Goal: Task Accomplishment & Management: Complete application form

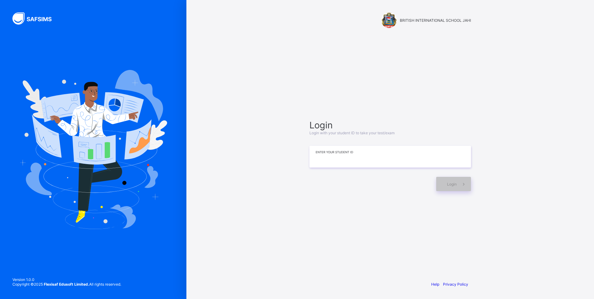
click at [338, 166] on input at bounding box center [390, 157] width 162 height 22
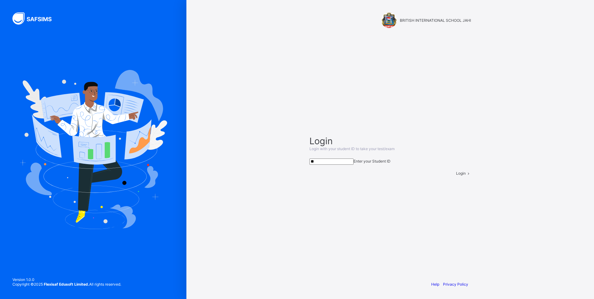
type input "*"
type input "**********"
click at [466, 175] on span at bounding box center [468, 173] width 5 height 5
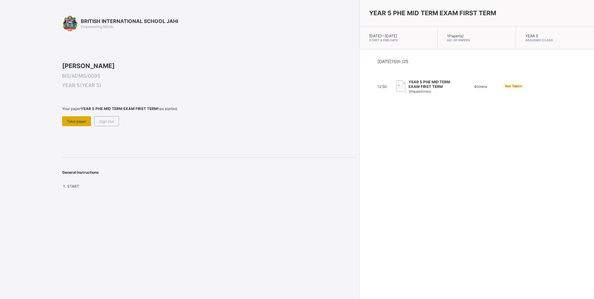
click at [74, 124] on span "Take paper" at bounding box center [77, 121] width 20 height 5
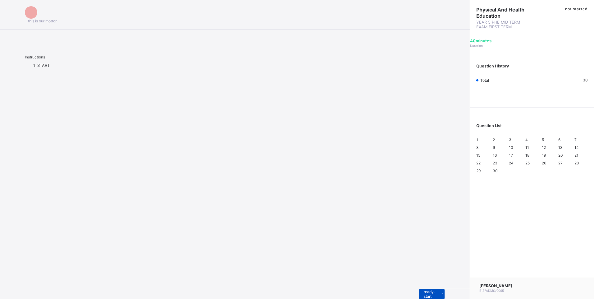
click at [424, 290] on span "I’m ready, start paper" at bounding box center [432, 293] width 16 height 19
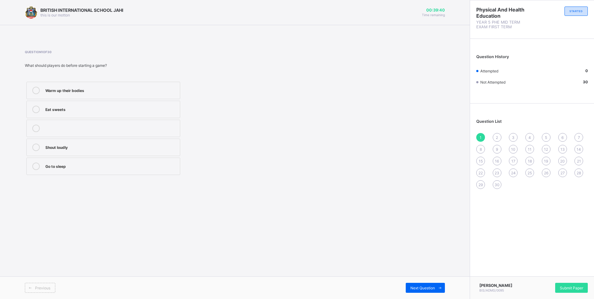
click at [82, 90] on div "Warm up their bodies" at bounding box center [110, 90] width 131 height 6
click at [417, 289] on span "Next Question" at bounding box center [422, 287] width 25 height 5
click at [62, 167] on div "Catch the ball with legs" at bounding box center [110, 165] width 131 height 6
click at [425, 290] on span "Next Question" at bounding box center [422, 287] width 25 height 5
drag, startPoint x: 106, startPoint y: 146, endPoint x: 128, endPoint y: 204, distance: 62.3
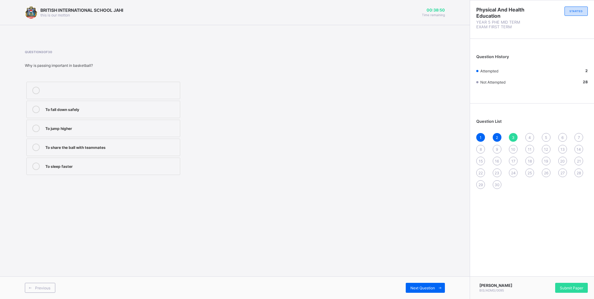
click at [107, 155] on label "To share the ball with teammates" at bounding box center [103, 147] width 154 height 17
click at [417, 286] on span "Next Question" at bounding box center [422, 287] width 25 height 5
drag, startPoint x: 88, startPoint y: 147, endPoint x: 79, endPoint y: 142, distance: 10.0
click at [80, 143] on label "Drawing" at bounding box center [103, 147] width 154 height 17
click at [427, 286] on span "Next Question" at bounding box center [422, 287] width 25 height 5
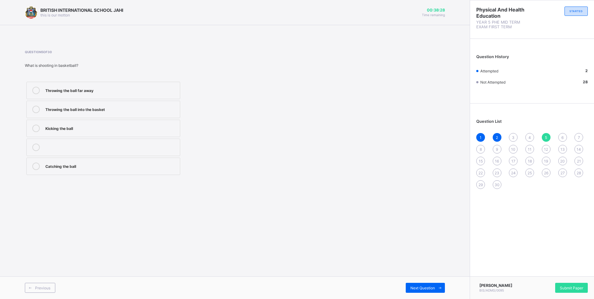
click at [512, 137] on span "3" at bounding box center [513, 137] width 2 height 5
click at [63, 145] on div "To share the ball with teammates" at bounding box center [110, 146] width 131 height 6
click at [421, 283] on div "Previous Next Question" at bounding box center [235, 287] width 470 height 23
drag, startPoint x: 429, startPoint y: 289, endPoint x: 424, endPoint y: 294, distance: 7.0
click at [425, 292] on div "Next Question" at bounding box center [425, 288] width 39 height 10
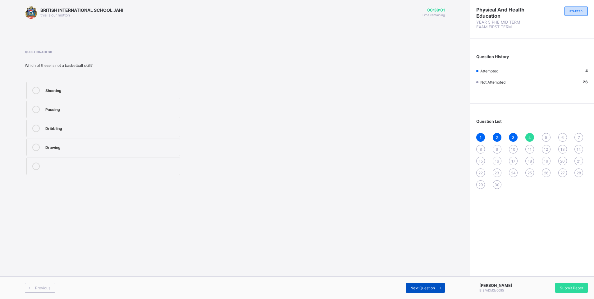
click at [424, 287] on span "Next Question" at bounding box center [422, 287] width 25 height 5
drag, startPoint x: 93, startPoint y: 107, endPoint x: 87, endPoint y: 111, distance: 7.6
click at [87, 111] on div "Throwing the ball into the basket" at bounding box center [110, 109] width 131 height 6
drag, startPoint x: 87, startPoint y: 111, endPoint x: 107, endPoint y: 113, distance: 20.6
click at [107, 113] on div "Throwing the ball into the basket" at bounding box center [110, 109] width 131 height 7
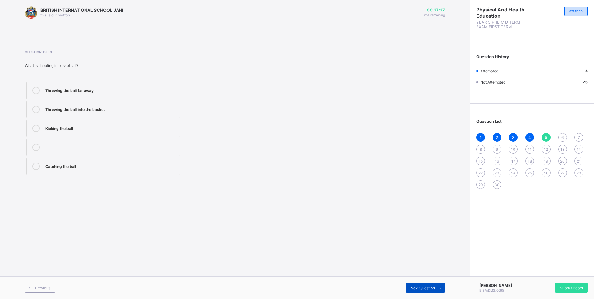
click at [422, 292] on div "Next Question" at bounding box center [425, 288] width 39 height 10
click at [55, 151] on label "Bouncing the ball while moving" at bounding box center [103, 147] width 154 height 17
click at [421, 289] on span "Next Question" at bounding box center [422, 287] width 25 height 5
click at [63, 169] on div "Endurance and speed" at bounding box center [110, 165] width 131 height 7
click at [426, 288] on span "Next Question" at bounding box center [422, 287] width 25 height 5
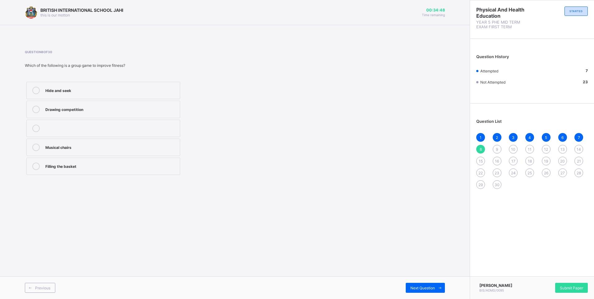
click at [116, 168] on div "Filling the basket" at bounding box center [110, 165] width 131 height 6
click at [409, 284] on div "Next Question" at bounding box center [425, 288] width 39 height 10
click at [110, 108] on div "To help children do step-ups" at bounding box center [110, 109] width 131 height 6
click at [433, 286] on span "Next Question" at bounding box center [422, 287] width 25 height 5
click at [115, 111] on div "Agility ladder" at bounding box center [110, 109] width 131 height 6
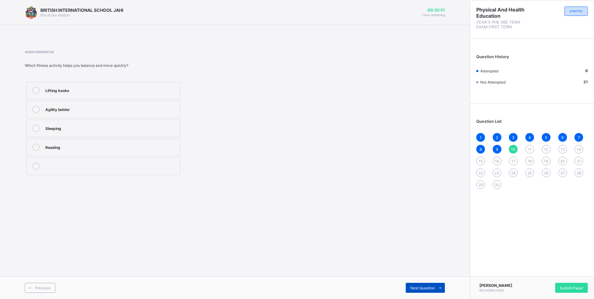
click at [417, 289] on span "Next Question" at bounding box center [422, 287] width 25 height 5
click at [69, 112] on div "Arm and back strength" at bounding box center [110, 109] width 131 height 7
click at [422, 291] on div "Next Question" at bounding box center [425, 288] width 39 height 10
click at [103, 128] on div "How long you can run without stopping" at bounding box center [110, 128] width 131 height 6
click at [170, 133] on label "How long you can run without stopping" at bounding box center [103, 128] width 154 height 17
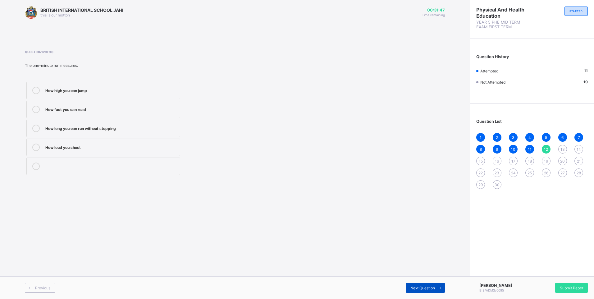
click at [420, 288] on span "Next Question" at bounding box center [422, 287] width 25 height 5
click at [59, 148] on div "Bench" at bounding box center [110, 146] width 131 height 6
click at [427, 288] on span "Next Question" at bounding box center [422, 287] width 25 height 5
drag, startPoint x: 68, startPoint y: 142, endPoint x: 71, endPoint y: 146, distance: 4.8
click at [71, 145] on label "Stomach muscles" at bounding box center [103, 147] width 154 height 17
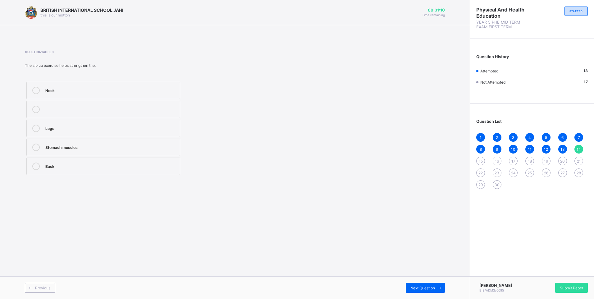
click at [120, 146] on div "Stomach muscles" at bounding box center [110, 146] width 131 height 6
click at [426, 287] on span "Next Question" at bounding box center [422, 287] width 25 height 5
click at [76, 131] on div "Press-up" at bounding box center [110, 128] width 131 height 7
click at [419, 286] on span "Next Question" at bounding box center [422, 287] width 25 height 5
click at [74, 93] on div "Pull-up" at bounding box center [110, 90] width 131 height 7
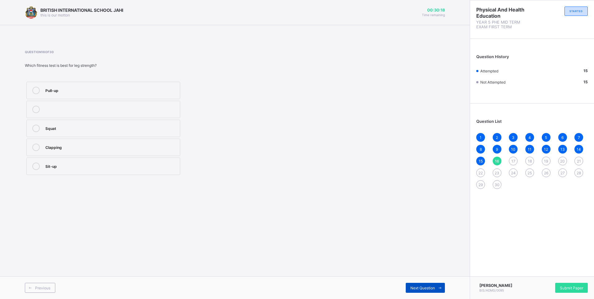
click at [412, 285] on div "Next Question" at bounding box center [425, 288] width 39 height 10
click at [40, 87] on div at bounding box center [36, 90] width 12 height 7
click at [409, 286] on div "Next Question" at bounding box center [425, 288] width 39 height 10
click at [496, 162] on span "16" at bounding box center [497, 161] width 4 height 5
click at [45, 94] on label "Pull-up" at bounding box center [103, 90] width 154 height 17
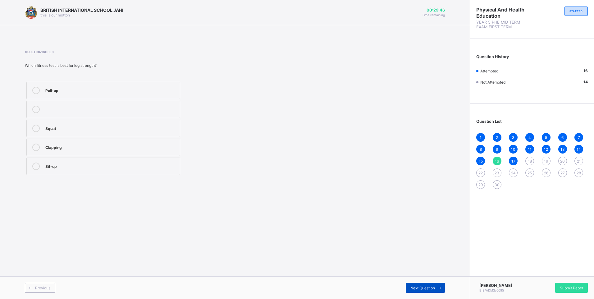
click at [409, 286] on div "Next Question" at bounding box center [425, 288] width 39 height 10
click at [413, 287] on span "Next Question" at bounding box center [422, 287] width 25 height 5
click at [60, 128] on div "How fast you can move" at bounding box center [110, 128] width 131 height 6
click at [414, 288] on span "Next Question" at bounding box center [422, 287] width 25 height 5
click at [111, 143] on label "Move quickly and change direction easily" at bounding box center [103, 147] width 154 height 17
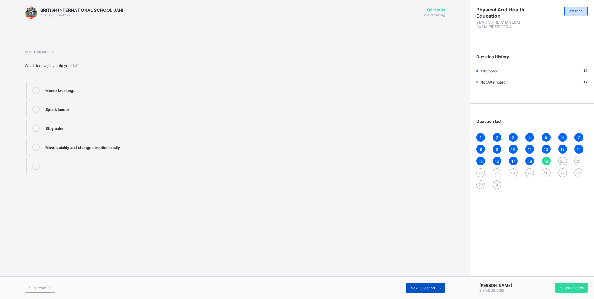
click at [429, 287] on span "Next Question" at bounding box center [422, 287] width 25 height 5
click at [546, 163] on span "19" at bounding box center [546, 161] width 4 height 5
click at [77, 149] on div "Move quickly and change direction easily" at bounding box center [110, 146] width 131 height 6
click at [430, 288] on span "Next Question" at bounding box center [422, 287] width 25 height 5
click at [71, 93] on div "Pulling a rope in tug-of-war" at bounding box center [110, 90] width 131 height 7
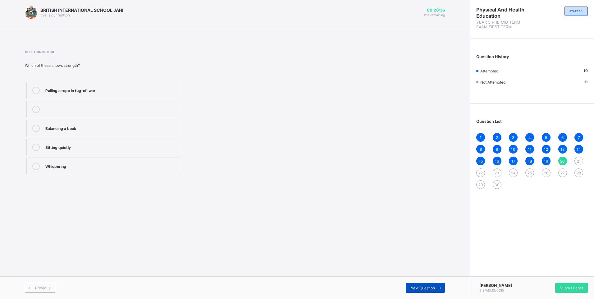
click at [413, 283] on div "Next Question" at bounding box center [425, 288] width 39 height 10
click at [69, 150] on div "One-minute run" at bounding box center [110, 146] width 131 height 7
click at [416, 285] on div "Next Question" at bounding box center [425, 288] width 39 height 10
drag, startPoint x: 94, startPoint y: 166, endPoint x: 97, endPoint y: 168, distance: 4.0
click at [97, 168] on div "Endurance" at bounding box center [110, 165] width 131 height 6
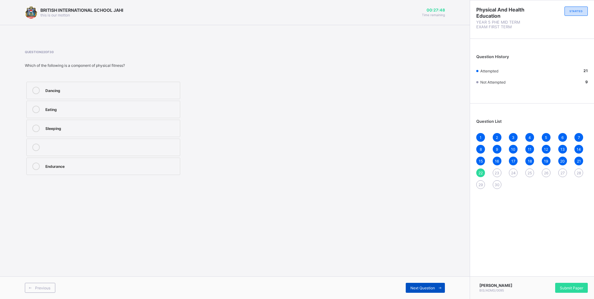
click at [414, 285] on span "Next Question" at bounding box center [422, 287] width 25 height 5
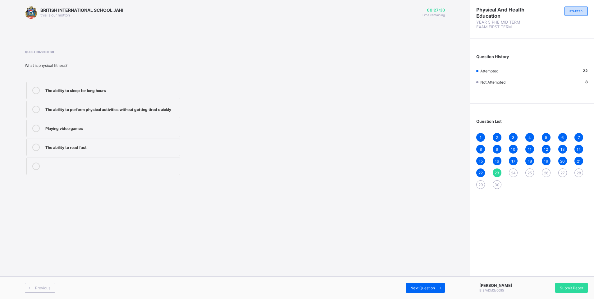
click at [171, 112] on div "The ability to perform physical activities without getting tired quickly" at bounding box center [110, 109] width 131 height 7
click at [420, 286] on span "Next Question" at bounding box center [422, 287] width 25 height 5
click at [87, 164] on div "Good coordination and rhythm" at bounding box center [110, 165] width 131 height 6
click at [423, 291] on div "Next Question" at bounding box center [425, 288] width 39 height 10
click at [114, 93] on div "They help improve coordination and fun" at bounding box center [110, 90] width 131 height 6
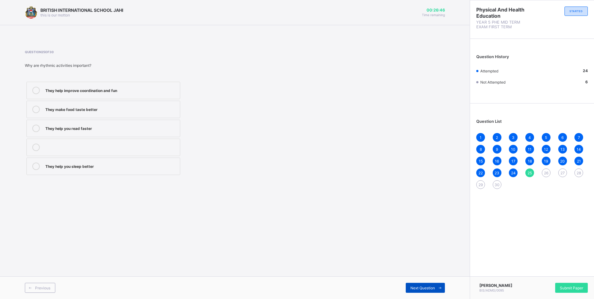
click at [407, 288] on div "Next Question" at bounding box center [425, 288] width 39 height 10
drag, startPoint x: 62, startPoint y: 129, endPoint x: 139, endPoint y: 142, distance: 77.1
click at [63, 129] on div "Sleeping" at bounding box center [110, 128] width 131 height 6
click at [421, 285] on span "Next Question" at bounding box center [422, 287] width 25 height 5
click at [83, 109] on div "Jump on one leg" at bounding box center [110, 109] width 131 height 6
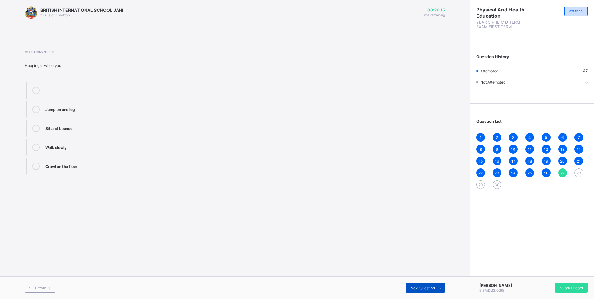
click at [440, 285] on span at bounding box center [440, 288] width 10 height 10
click at [83, 89] on div "Moving like a horse with one leg leading" at bounding box center [110, 90] width 131 height 6
click at [428, 286] on span "Next Question" at bounding box center [422, 287] width 25 height 5
click at [70, 86] on label "Marching" at bounding box center [103, 90] width 154 height 17
click at [424, 285] on span "Next Question" at bounding box center [422, 287] width 25 height 5
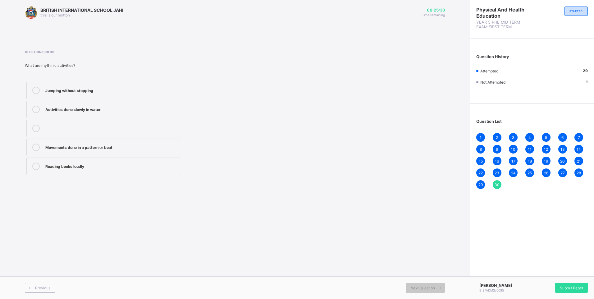
click at [110, 150] on div "Movements done in a pattern or beat" at bounding box center [110, 146] width 131 height 7
click at [566, 283] on div "Submit Paper" at bounding box center [571, 288] width 33 height 10
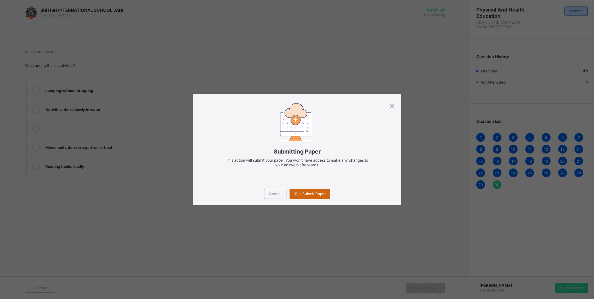
click at [313, 193] on span "Yes, Submit Paper" at bounding box center [309, 193] width 31 height 5
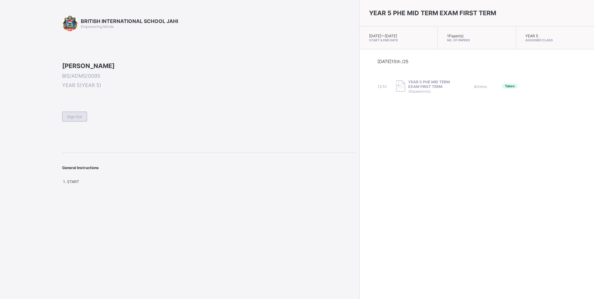
click at [78, 119] on span "Sign Out" at bounding box center [74, 116] width 15 height 5
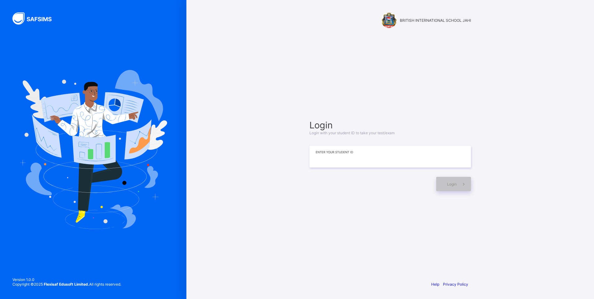
click at [371, 149] on input at bounding box center [390, 157] width 162 height 22
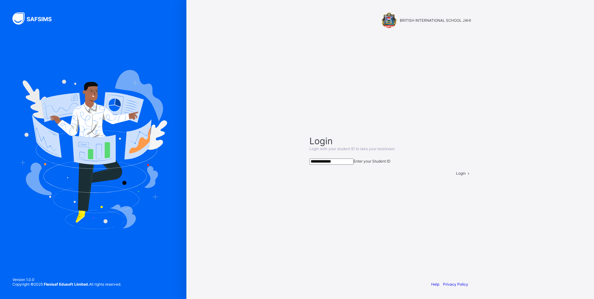
type input "**********"
click at [469, 175] on span at bounding box center [468, 173] width 5 height 5
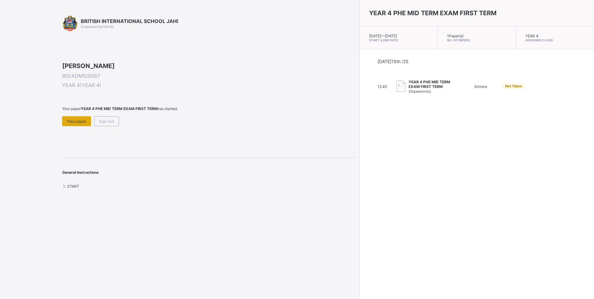
click at [75, 124] on span "Take paper" at bounding box center [77, 121] width 20 height 5
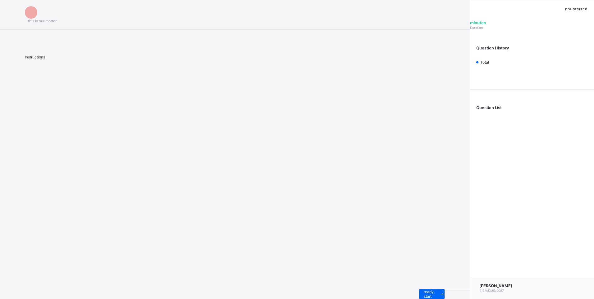
click at [419, 289] on div "I’m ready, start paper" at bounding box center [444, 294] width 51 height 10
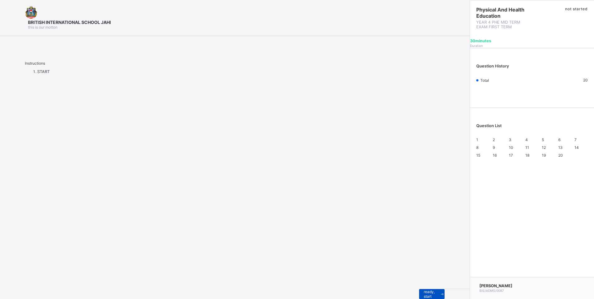
click at [424, 287] on span "I’m ready, start paper" at bounding box center [432, 293] width 16 height 19
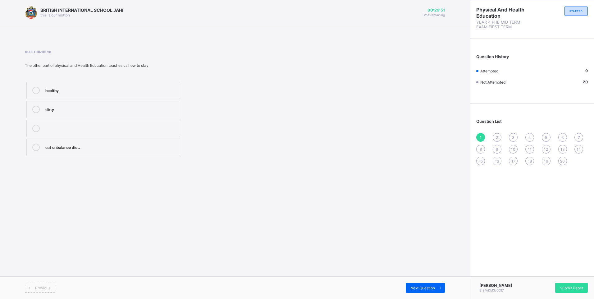
click at [67, 93] on div "healthy" at bounding box center [110, 90] width 131 height 6
click at [439, 286] on icon at bounding box center [440, 288] width 5 height 4
click at [89, 93] on div "strong and fit" at bounding box center [110, 90] width 131 height 7
click at [438, 286] on icon at bounding box center [440, 288] width 5 height 4
click at [104, 107] on div "fit and healthy" at bounding box center [110, 109] width 131 height 6
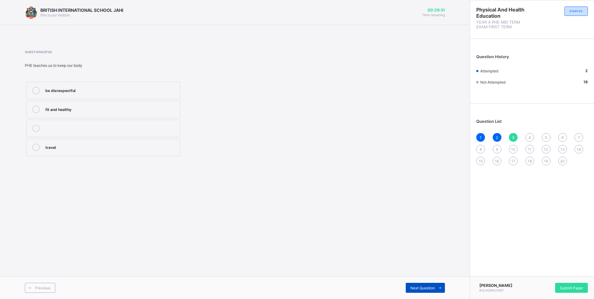
click at [437, 289] on span at bounding box center [440, 288] width 10 height 10
click at [141, 141] on label "physical and Health Education" at bounding box center [103, 147] width 154 height 17
click at [429, 289] on span "Next Question" at bounding box center [422, 287] width 25 height 5
click at [144, 95] on label "certain parts of the body" at bounding box center [103, 90] width 154 height 17
click at [438, 289] on icon at bounding box center [440, 288] width 5 height 4
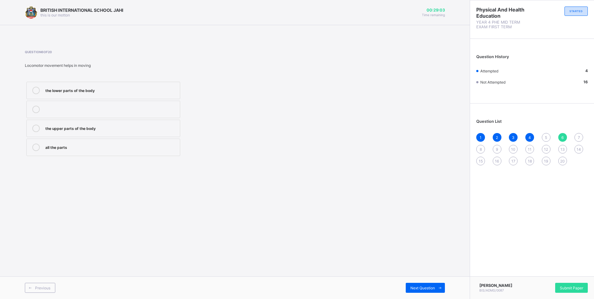
click at [86, 152] on label "all the parts" at bounding box center [103, 147] width 154 height 17
click at [438, 286] on icon at bounding box center [440, 288] width 5 height 4
click at [46, 89] on div "first aid" at bounding box center [110, 90] width 131 height 6
click at [415, 289] on span "Next Question" at bounding box center [422, 287] width 25 height 5
click at [55, 113] on label "pulling" at bounding box center [103, 109] width 154 height 17
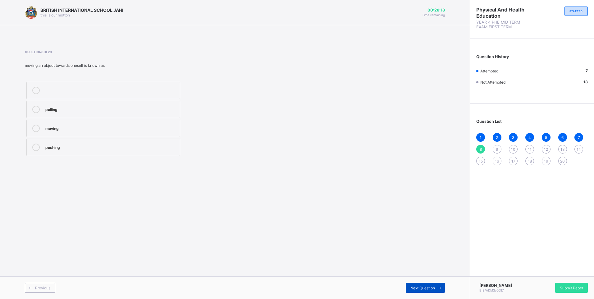
click at [420, 289] on span "Next Question" at bounding box center [422, 287] width 25 height 5
click at [61, 122] on label "pushing" at bounding box center [103, 128] width 154 height 17
click at [421, 290] on div "Next Question" at bounding box center [425, 288] width 39 height 10
click at [114, 85] on label "stretching" at bounding box center [103, 90] width 154 height 17
click at [171, 142] on label "bending" at bounding box center [103, 147] width 154 height 17
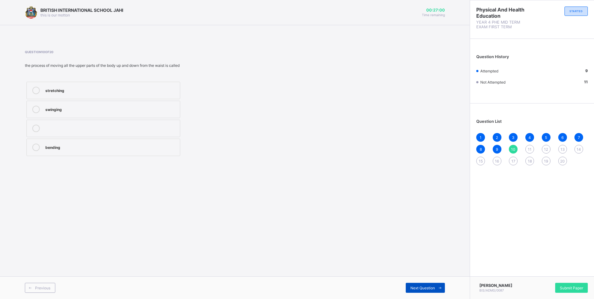
click at [433, 289] on span "Next Question" at bounding box center [422, 287] width 25 height 5
click at [107, 94] on div "jumping" at bounding box center [110, 90] width 131 height 7
click at [426, 281] on div "Previous Next Question" at bounding box center [235, 287] width 470 height 23
click at [436, 292] on span at bounding box center [440, 288] width 10 height 10
click at [513, 147] on span "10" at bounding box center [513, 149] width 4 height 5
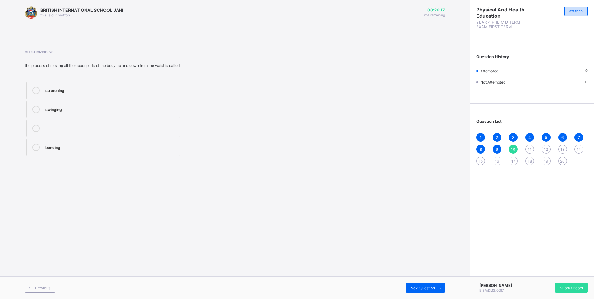
click at [104, 143] on label "bending" at bounding box center [103, 147] width 154 height 17
click at [533, 147] on div "11" at bounding box center [529, 149] width 9 height 9
click at [514, 148] on span "10" at bounding box center [513, 149] width 4 height 5
click at [138, 142] on label "bending" at bounding box center [103, 147] width 154 height 17
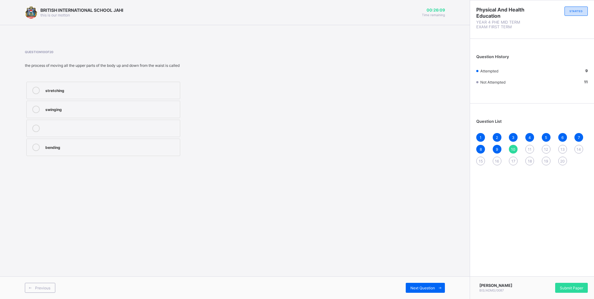
click at [139, 143] on label "bending" at bounding box center [103, 147] width 154 height 17
drag, startPoint x: 139, startPoint y: 143, endPoint x: 142, endPoint y: 145, distance: 4.0
click at [142, 145] on label "bending" at bounding box center [103, 147] width 154 height 17
click at [145, 148] on div "bending" at bounding box center [110, 146] width 131 height 6
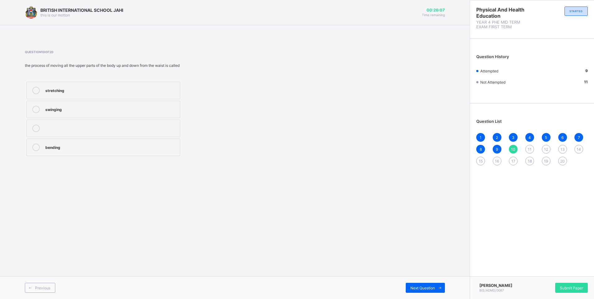
click at [160, 144] on div "bending" at bounding box center [110, 146] width 131 height 6
drag, startPoint x: 161, startPoint y: 145, endPoint x: 289, endPoint y: 133, distance: 128.6
click at [162, 145] on div "bending" at bounding box center [110, 146] width 131 height 6
click at [526, 148] on div "11" at bounding box center [529, 149] width 9 height 9
click at [512, 145] on div "10" at bounding box center [513, 149] width 9 height 9
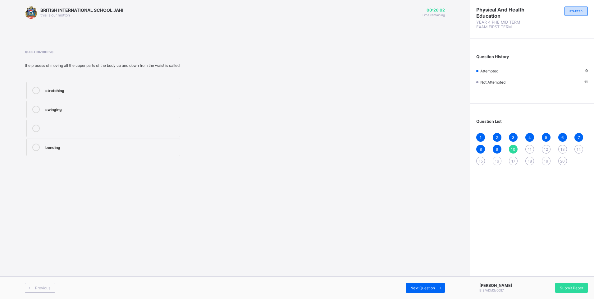
click at [532, 148] on div "11" at bounding box center [529, 149] width 9 height 9
click at [508, 149] on div "1 2 3 4 5 6 7 8 9 10 11 12 13 14 15 16 17 18 19 20" at bounding box center [531, 149] width 111 height 32
click at [580, 148] on span "14" at bounding box center [578, 149] width 4 height 5
drag, startPoint x: 562, startPoint y: 147, endPoint x: 560, endPoint y: 150, distance: 3.5
click at [560, 150] on span "13" at bounding box center [562, 149] width 4 height 5
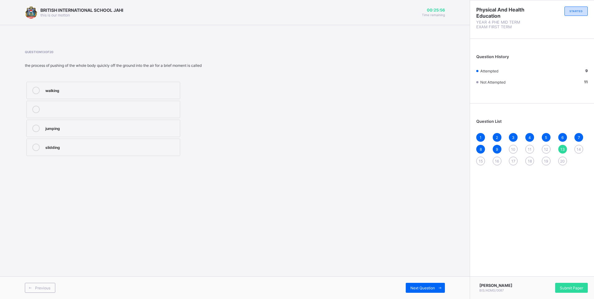
click at [296, 165] on div "Question 13 of 20 the process of pushing of the whole body quickly off the grou…" at bounding box center [235, 104] width 420 height 126
click at [546, 149] on span "12" at bounding box center [546, 149] width 4 height 5
click at [60, 89] on div "jumping" at bounding box center [110, 90] width 131 height 6
drag, startPoint x: 22, startPoint y: 61, endPoint x: 229, endPoint y: 63, distance: 206.2
click at [229, 63] on div "BRITISH INTERNATIONAL SCHOOL JAHI this is our [PERSON_NAME] 00:25:33 Time remai…" at bounding box center [235, 149] width 470 height 299
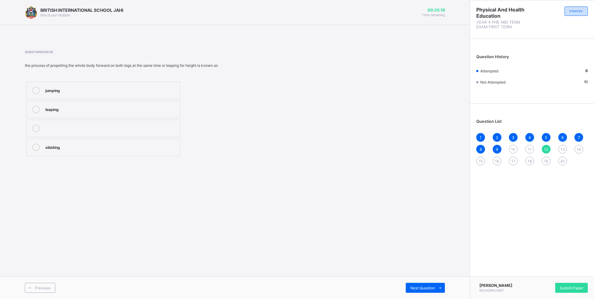
click at [287, 112] on div "Question 12 of 20 the process of propelling the whole body forward on both legs…" at bounding box center [235, 103] width 420 height 107
click at [426, 288] on span "Next Question" at bounding box center [422, 287] width 25 height 5
drag, startPoint x: 61, startPoint y: 145, endPoint x: 103, endPoint y: 169, distance: 48.3
click at [69, 152] on label "slidding" at bounding box center [103, 147] width 154 height 17
click at [421, 287] on span "Next Question" at bounding box center [422, 287] width 25 height 5
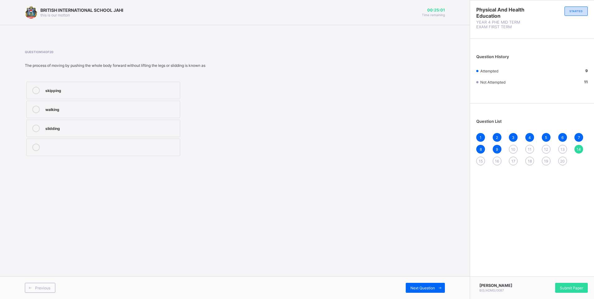
click at [75, 125] on div "slidding" at bounding box center [110, 128] width 131 height 6
click at [75, 89] on div "skipping" at bounding box center [110, 90] width 131 height 6
click at [87, 135] on label "slidding" at bounding box center [103, 128] width 154 height 17
click at [564, 152] on div "13" at bounding box center [562, 149] width 9 height 9
click at [108, 133] on label "jumping" at bounding box center [103, 128] width 154 height 17
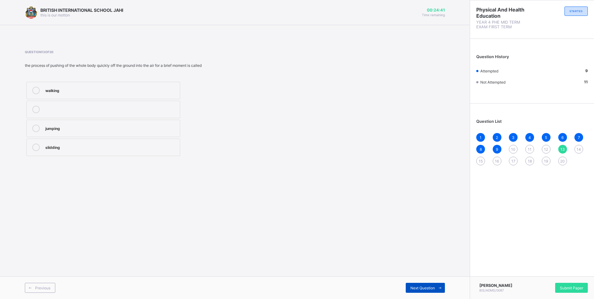
click at [431, 283] on div "Next Question" at bounding box center [425, 288] width 39 height 10
click at [213, 91] on div "skipping running walking" at bounding box center [156, 118] width 262 height 77
click at [80, 114] on label "running" at bounding box center [103, 109] width 154 height 17
drag, startPoint x: 55, startPoint y: 91, endPoint x: 50, endPoint y: 89, distance: 5.6
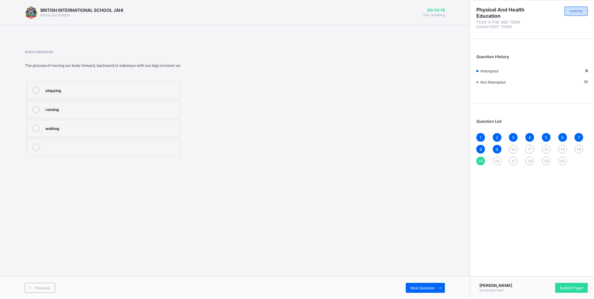
click at [50, 89] on div "skipping" at bounding box center [110, 90] width 131 height 6
click at [139, 89] on div "skipping" at bounding box center [110, 90] width 131 height 6
click at [442, 287] on icon at bounding box center [440, 288] width 5 height 4
click at [60, 151] on div "Running" at bounding box center [110, 146] width 131 height 7
click at [479, 157] on div "15" at bounding box center [480, 161] width 9 height 9
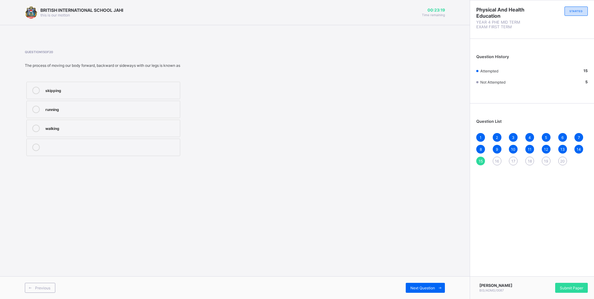
click at [171, 170] on div "BRITISH INTERNATIONAL SCHOOL JAHI this is our [PERSON_NAME] 00:23:19 Time remai…" at bounding box center [235, 149] width 470 height 299
click at [121, 86] on label "skipping" at bounding box center [103, 90] width 154 height 17
click at [442, 284] on span at bounding box center [440, 288] width 10 height 10
drag, startPoint x: 107, startPoint y: 124, endPoint x: 121, endPoint y: 136, distance: 18.1
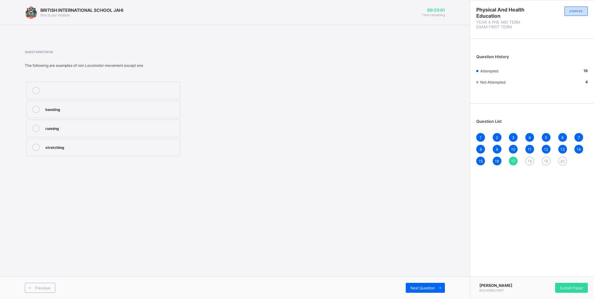
click at [108, 126] on label "running" at bounding box center [103, 128] width 154 height 17
click at [435, 284] on span at bounding box center [440, 288] width 10 height 10
click at [125, 148] on div "Stretching" at bounding box center [110, 146] width 131 height 6
click at [428, 289] on span "Next Question" at bounding box center [422, 287] width 25 height 5
click at [134, 134] on label "Non_ Locomotor movement" at bounding box center [103, 128] width 154 height 17
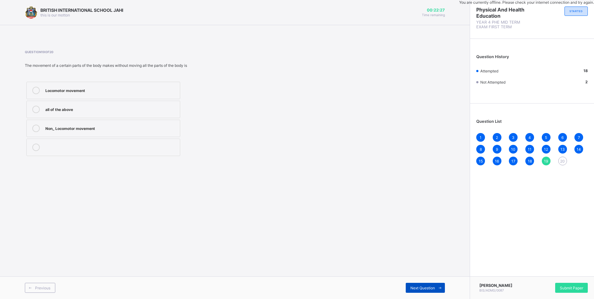
click at [440, 287] on icon at bounding box center [440, 288] width 5 height 4
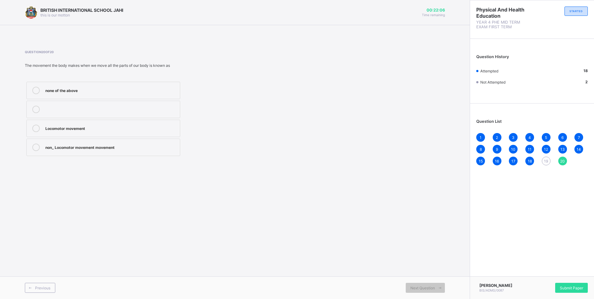
click at [543, 158] on div "1 2 3 4 5 6 7 8 9 10 11 12 13 14 15 16 17 18 19 20" at bounding box center [531, 149] width 111 height 32
click at [544, 159] on div "19" at bounding box center [546, 161] width 9 height 9
click at [70, 133] on label "Non_ Locomotor movement" at bounding box center [103, 128] width 154 height 17
click at [424, 287] on span "Next Question" at bounding box center [422, 287] width 25 height 5
click at [134, 128] on div "Locomotor movement" at bounding box center [110, 128] width 131 height 6
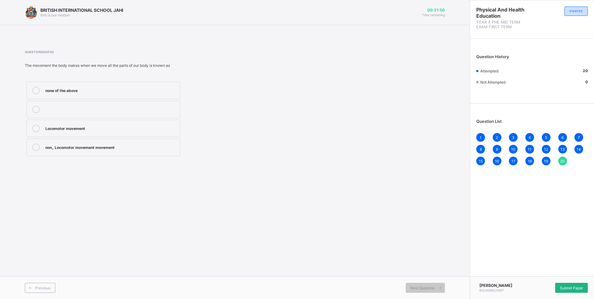
click at [577, 287] on span "Submit Paper" at bounding box center [571, 287] width 23 height 5
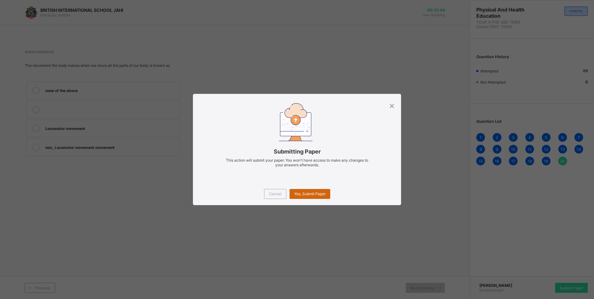
click at [307, 193] on span "Yes, Submit Paper" at bounding box center [309, 193] width 31 height 5
click at [303, 193] on span "Yes, Submit Paper" at bounding box center [309, 193] width 31 height 5
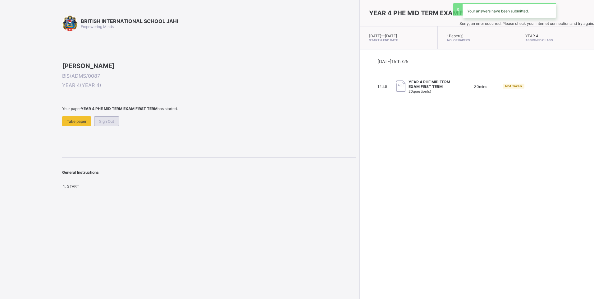
click at [107, 126] on div "Sign Out" at bounding box center [106, 121] width 25 height 10
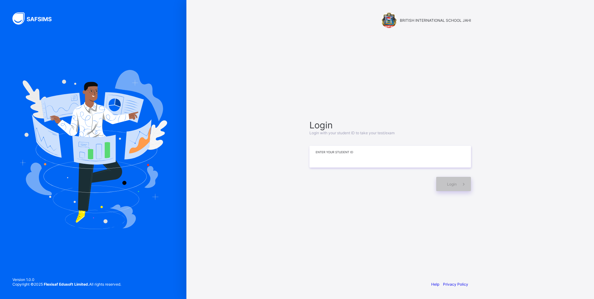
click at [342, 151] on input at bounding box center [390, 157] width 162 height 22
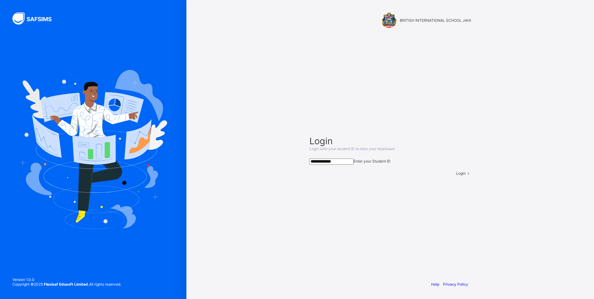
type input "**********"
click at [456, 175] on div "Login" at bounding box center [463, 173] width 15 height 5
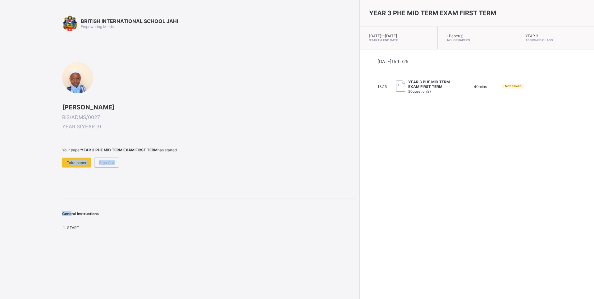
click at [70, 172] on div "BRITISH INTERNATIONAL SCHOOL JAHI Empowering Minds [PERSON_NAME] BIS/ADMS/0027 …" at bounding box center [209, 123] width 294 height 214
drag, startPoint x: 70, startPoint y: 172, endPoint x: 67, endPoint y: 157, distance: 15.7
click at [67, 157] on span at bounding box center [209, 154] width 294 height 5
click at [74, 158] on div "Take paper" at bounding box center [76, 162] width 29 height 10
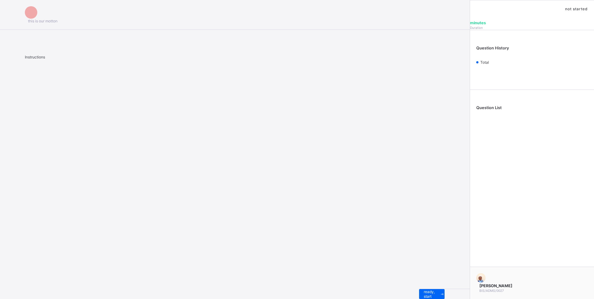
click at [419, 289] on div "I’m ready, start paper" at bounding box center [444, 294] width 51 height 10
click at [419, 289] on div "I’m ready, start paper" at bounding box center [431, 294] width 25 height 10
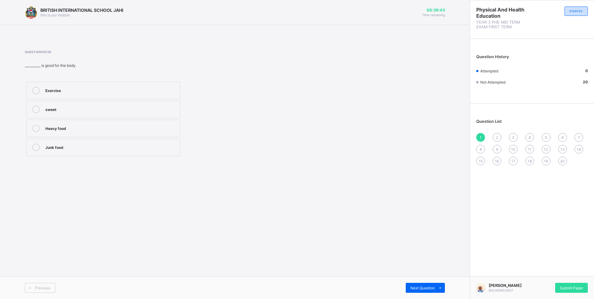
click at [168, 91] on div "Exercise" at bounding box center [110, 90] width 131 height 6
click at [409, 284] on div "Next Question" at bounding box center [425, 288] width 39 height 10
click at [166, 92] on div "2" at bounding box center [110, 90] width 131 height 6
click at [426, 284] on div "Next Question" at bounding box center [425, 288] width 39 height 10
click at [172, 87] on div "True" at bounding box center [110, 90] width 131 height 6
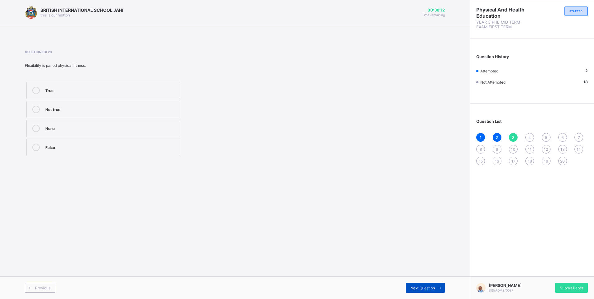
click at [418, 285] on div "Next Question" at bounding box center [425, 288] width 39 height 10
click at [143, 130] on div "Physical fitness" at bounding box center [110, 128] width 131 height 6
click at [413, 285] on span "Next Question" at bounding box center [422, 287] width 25 height 5
click at [139, 89] on div "Crawling" at bounding box center [110, 90] width 131 height 6
click at [413, 283] on div "Next Question" at bounding box center [425, 288] width 39 height 10
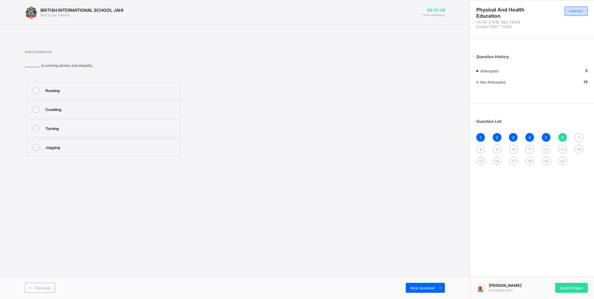
click at [140, 149] on div "Jogging" at bounding box center [110, 146] width 131 height 6
click at [417, 284] on div "Next Question" at bounding box center [425, 288] width 39 height 10
click at [169, 125] on div "Crawling" at bounding box center [110, 128] width 131 height 6
click at [425, 286] on span "Next Question" at bounding box center [422, 287] width 25 height 5
click at [174, 92] on div "Physical fitness" at bounding box center [110, 90] width 131 height 6
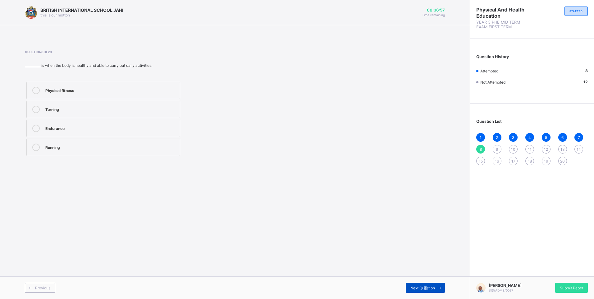
click at [425, 286] on span "Next Question" at bounding box center [422, 287] width 25 height 5
click at [108, 95] on label "Agility" at bounding box center [103, 90] width 154 height 17
click at [412, 285] on span "Next Question" at bounding box center [422, 287] width 25 height 5
click at [159, 84] on label "Speed" at bounding box center [103, 90] width 154 height 17
click at [421, 282] on div "Previous Next Question" at bounding box center [235, 287] width 470 height 23
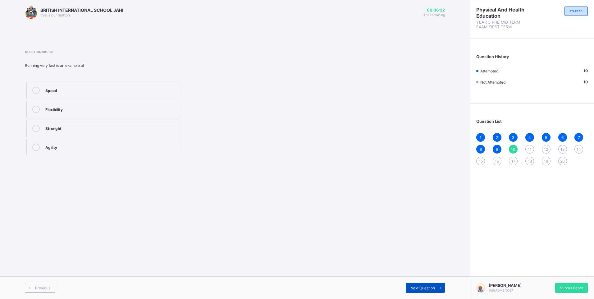
click at [416, 285] on div "Next Question" at bounding box center [425, 288] width 39 height 10
click at [158, 117] on label "Roar" at bounding box center [103, 109] width 154 height 17
click at [416, 285] on span "Next Question" at bounding box center [422, 287] width 25 height 5
click at [131, 117] on label "Meow" at bounding box center [103, 109] width 154 height 17
click at [426, 286] on span "Next Question" at bounding box center [422, 287] width 25 height 5
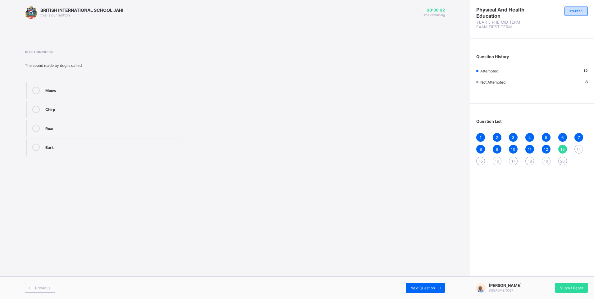
click at [143, 149] on div "Bark" at bounding box center [110, 146] width 131 height 6
click at [421, 284] on div "Next Question" at bounding box center [425, 288] width 39 height 10
click at [146, 136] on label "Flying" at bounding box center [103, 128] width 154 height 17
click at [420, 285] on span "Next Question" at bounding box center [422, 287] width 25 height 5
click at [171, 152] on label "Rhythm" at bounding box center [103, 147] width 154 height 17
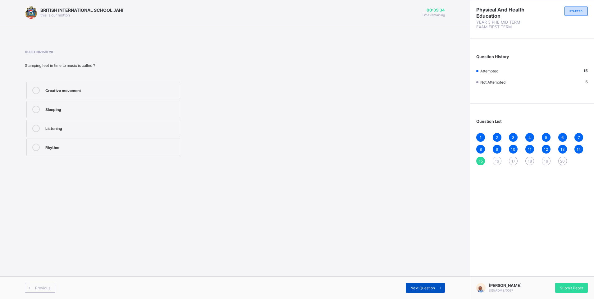
click at [416, 283] on div "Next Question" at bounding box center [425, 288] width 39 height 10
click at [158, 123] on label "Walking slowly" at bounding box center [103, 128] width 154 height 17
click at [427, 285] on div "Next Question" at bounding box center [425, 288] width 39 height 10
click at [163, 151] on label "Dancing" at bounding box center [103, 147] width 154 height 17
click at [425, 283] on div "Next Question" at bounding box center [425, 288] width 39 height 10
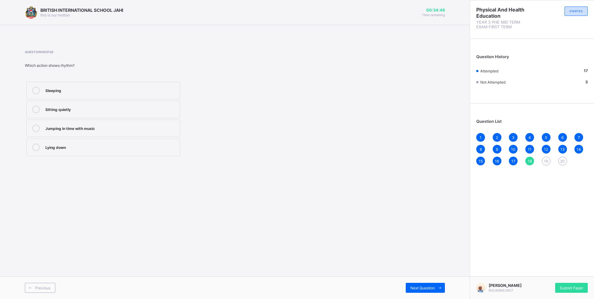
click at [131, 130] on div "Jumping in time with music" at bounding box center [110, 128] width 131 height 6
click at [429, 284] on div "Next Question" at bounding box center [425, 288] width 39 height 10
click at [112, 136] on label "Rhythm" at bounding box center [103, 128] width 154 height 17
click at [428, 288] on span "Next Question" at bounding box center [422, 287] width 25 height 5
click at [148, 97] on label "Eyes" at bounding box center [103, 90] width 154 height 17
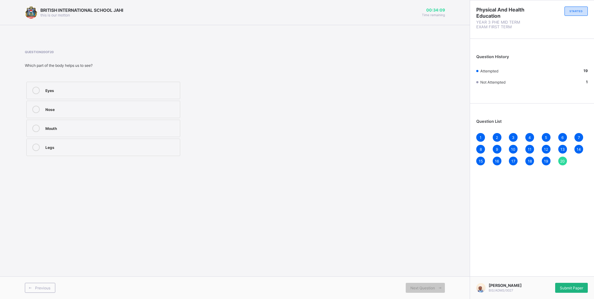
click at [568, 285] on span "Submit Paper" at bounding box center [571, 287] width 23 height 5
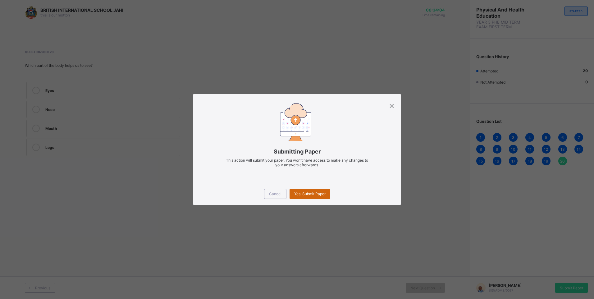
click at [314, 193] on span "Yes, Submit Paper" at bounding box center [309, 193] width 31 height 5
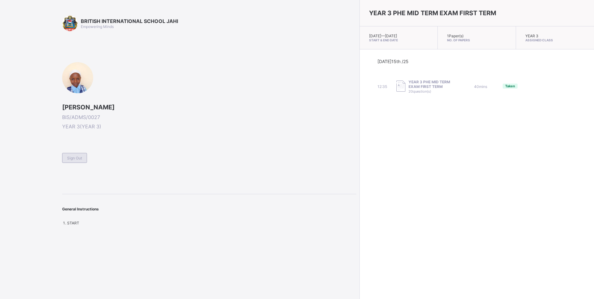
click at [75, 153] on div "Sign Out" at bounding box center [74, 158] width 25 height 10
